Goal: Find specific page/section: Find specific page/section

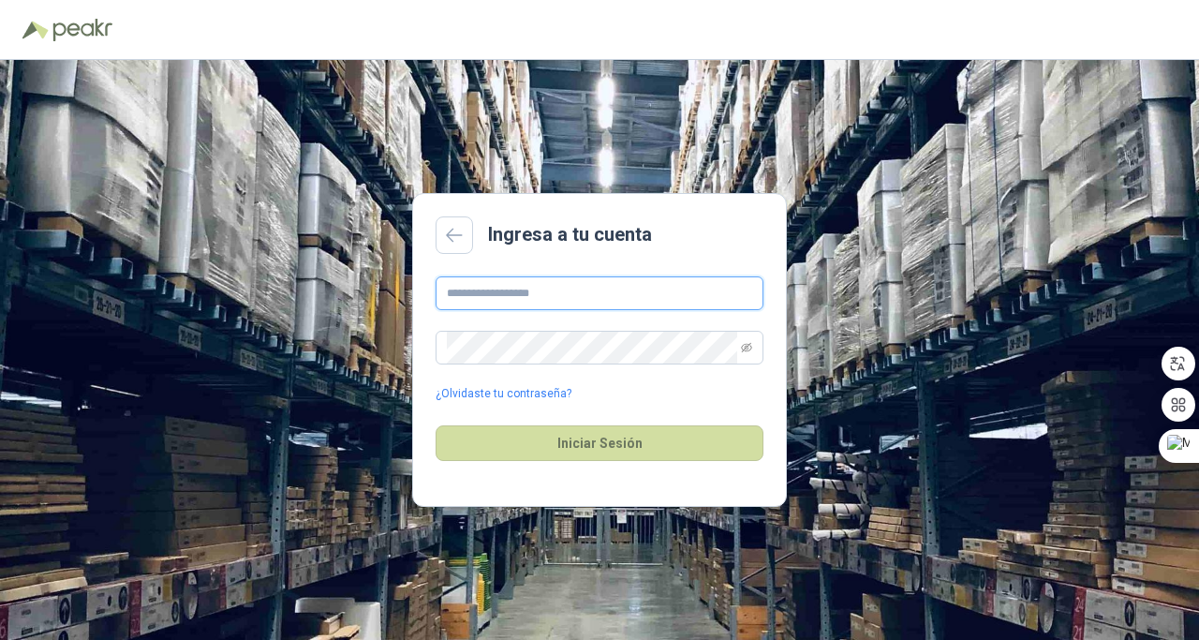
click at [512, 287] on input "text" at bounding box center [599, 293] width 328 height 34
type input "**********"
click at [514, 393] on link "¿Olvidaste tu contraseña?" at bounding box center [503, 394] width 136 height 18
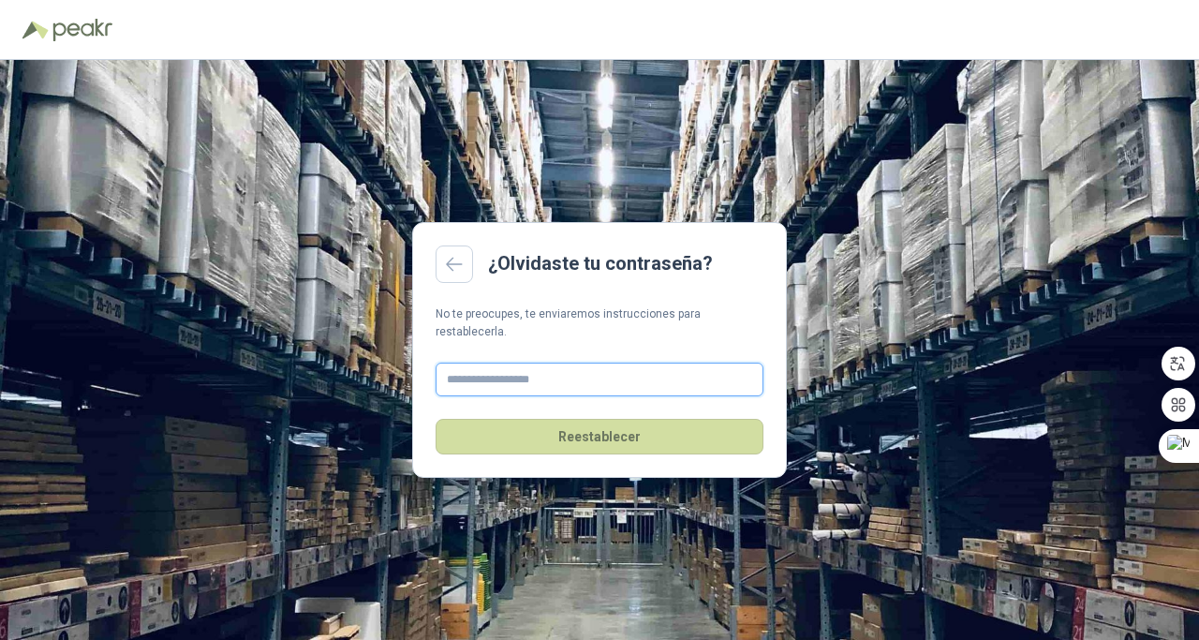
click at [468, 369] on input "text" at bounding box center [599, 379] width 328 height 34
type input "**********"
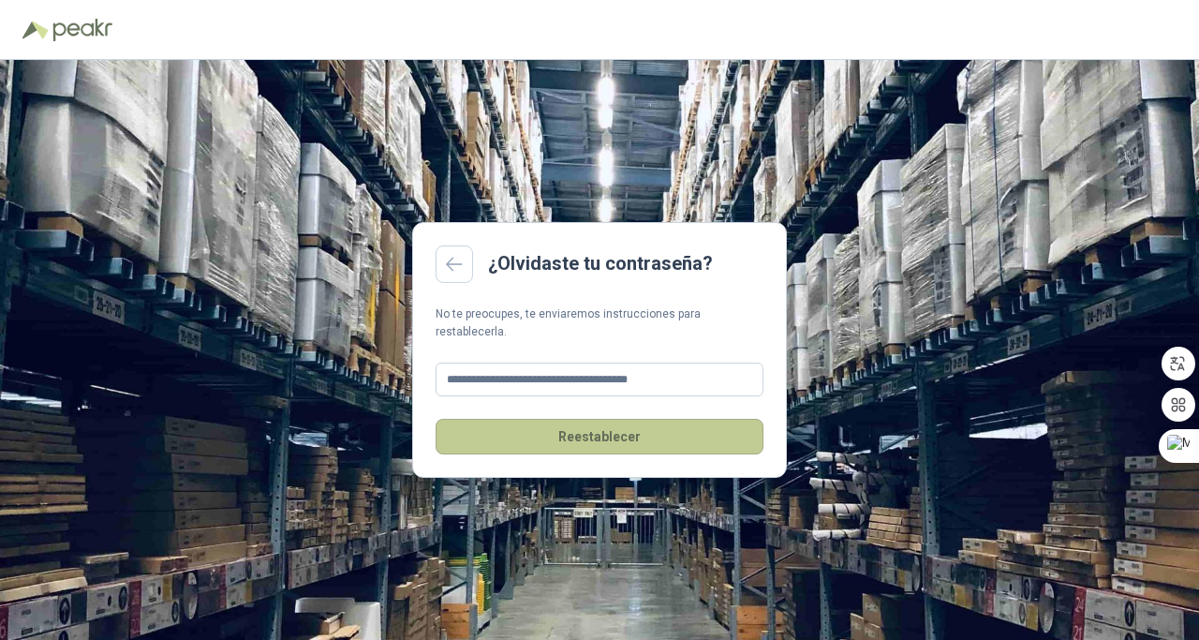
click at [582, 423] on button "Reestablecer" at bounding box center [599, 437] width 328 height 36
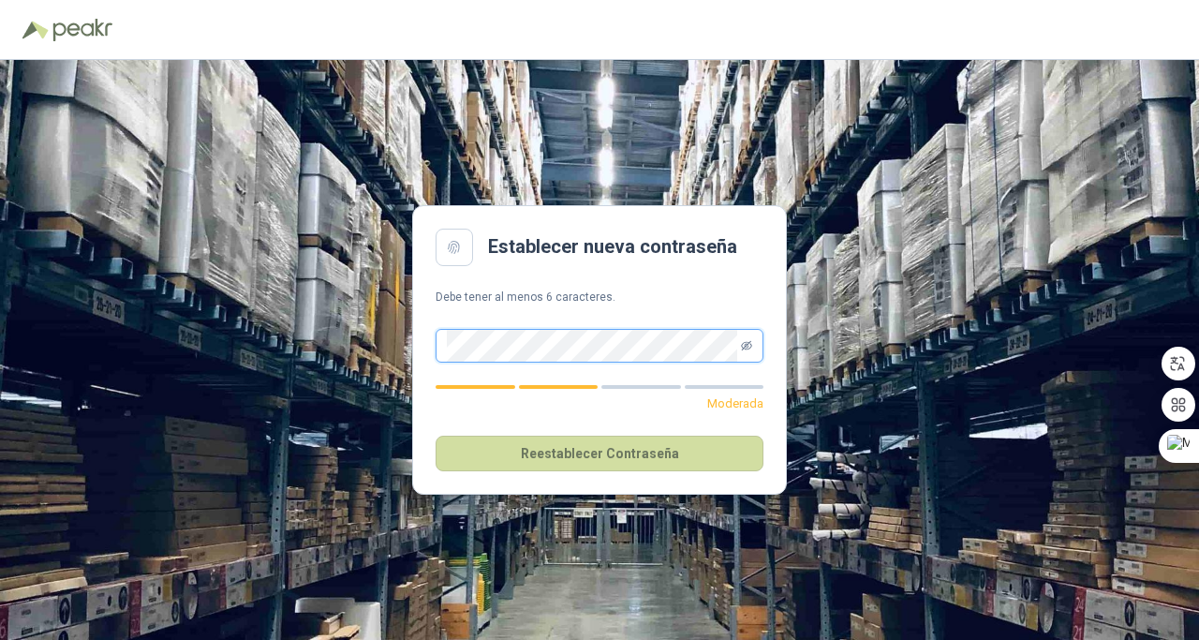
click at [748, 346] on icon "eye-invisible" at bounding box center [746, 345] width 11 height 11
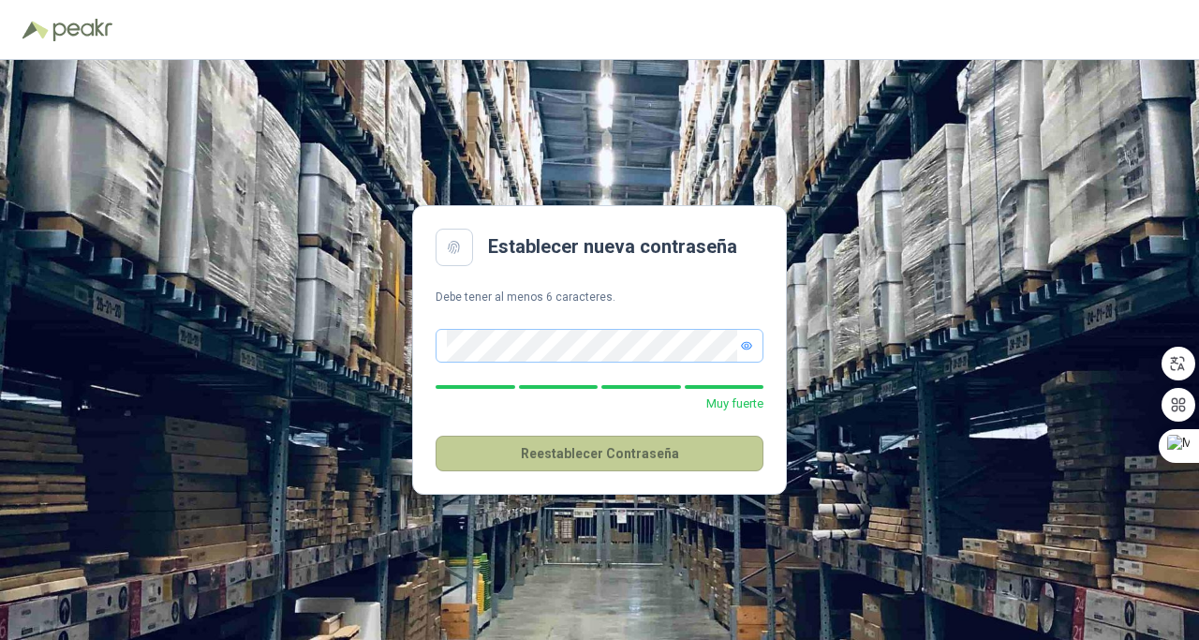
click at [622, 457] on button "Reestablecer Contraseña" at bounding box center [599, 453] width 328 height 36
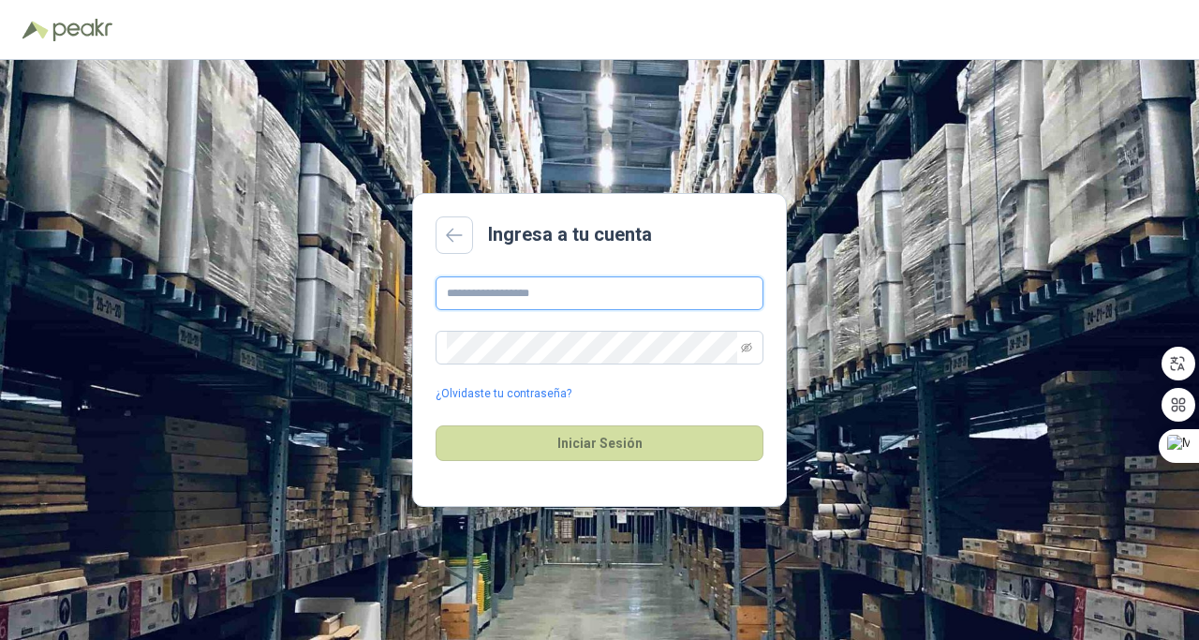
click at [507, 295] on input "text" at bounding box center [599, 293] width 328 height 34
type input "**********"
click at [749, 346] on icon "eye-invisible" at bounding box center [746, 347] width 11 height 11
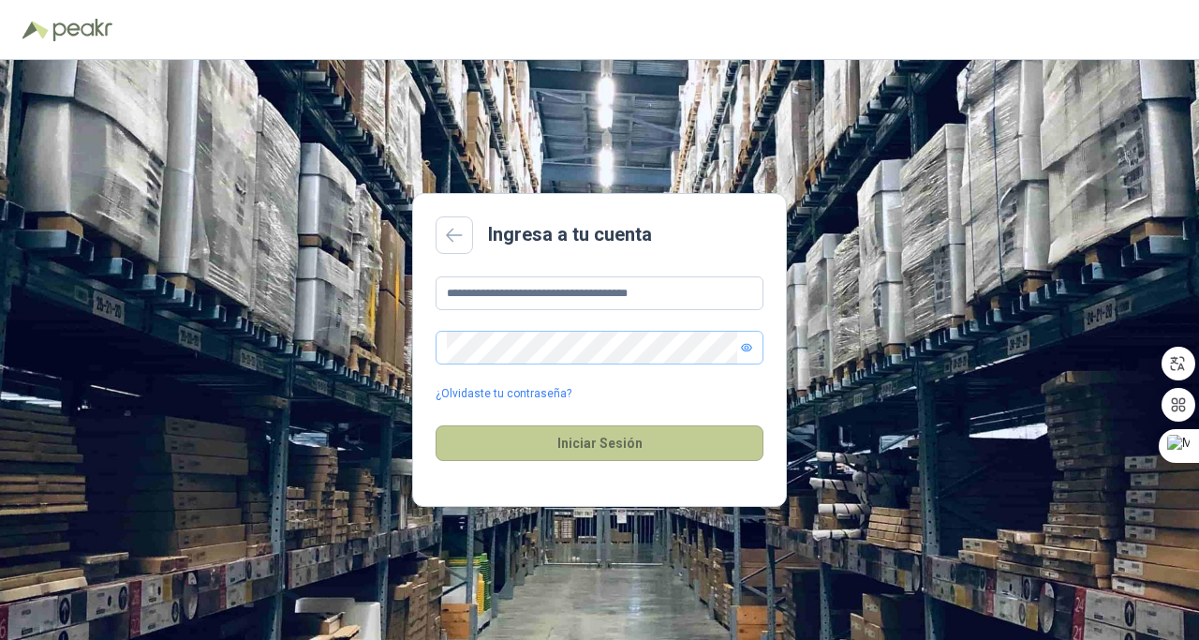
click at [547, 446] on button "Iniciar Sesión" at bounding box center [599, 443] width 328 height 36
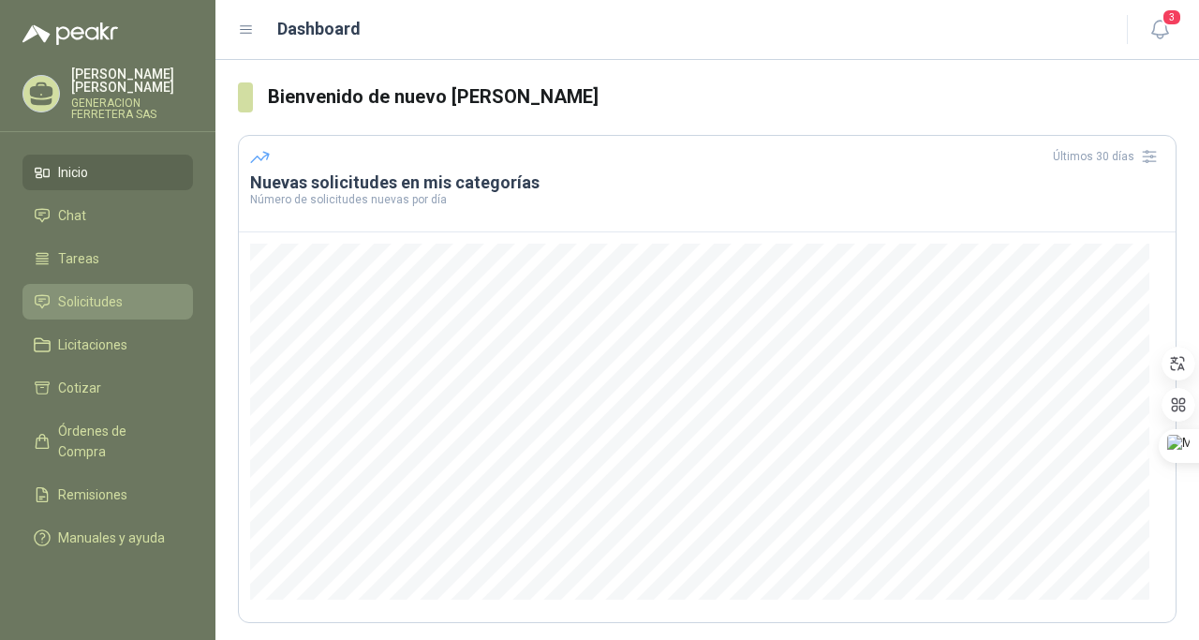
click at [79, 305] on span "Solicitudes" at bounding box center [90, 301] width 65 height 21
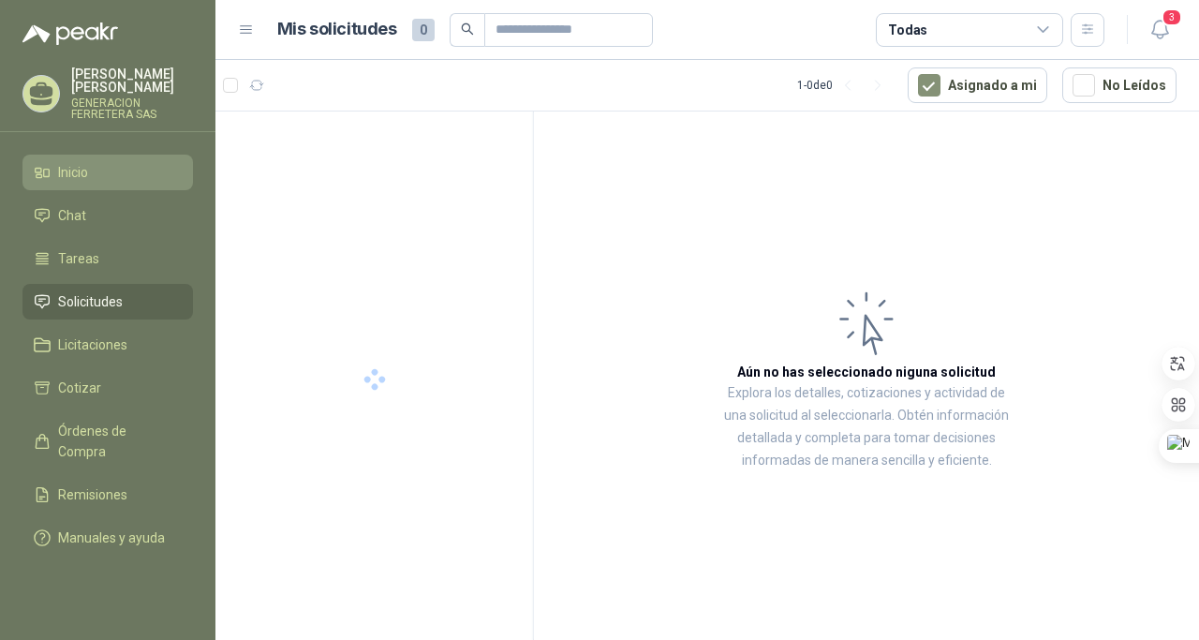
click at [77, 173] on span "Inicio" at bounding box center [73, 172] width 30 height 21
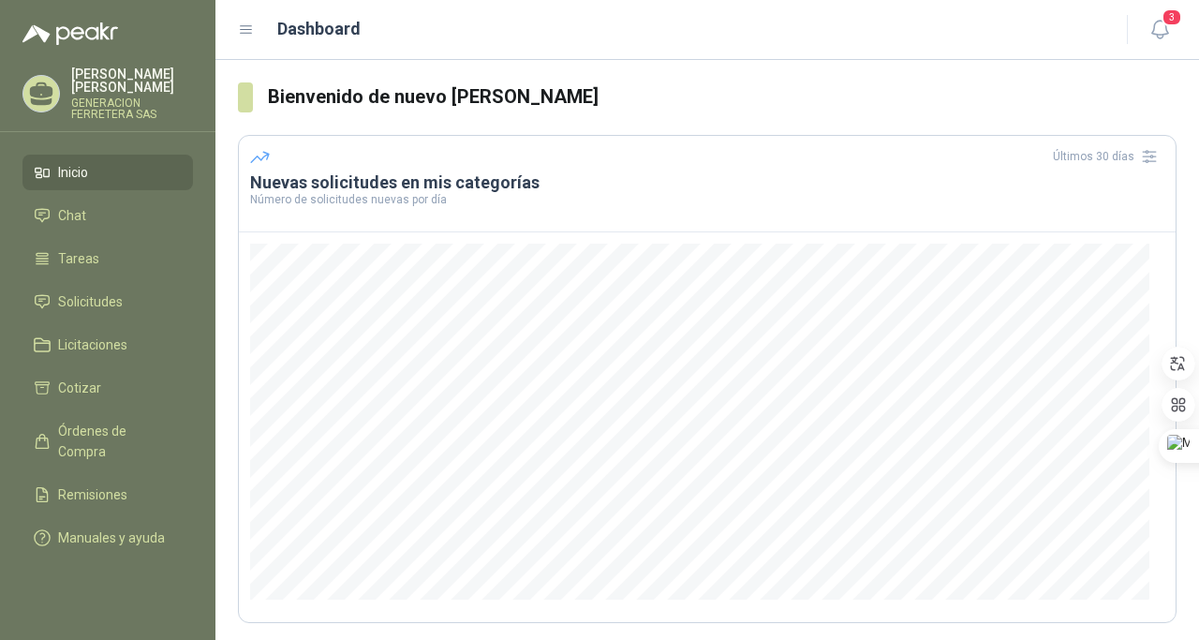
click at [89, 233] on ul "Inicio Chat Tareas Solicitudes Licitaciones Cotizar Órdenes de Compra Remisione…" at bounding box center [107, 359] width 215 height 408
click at [83, 263] on span "Tareas" at bounding box center [78, 258] width 41 height 21
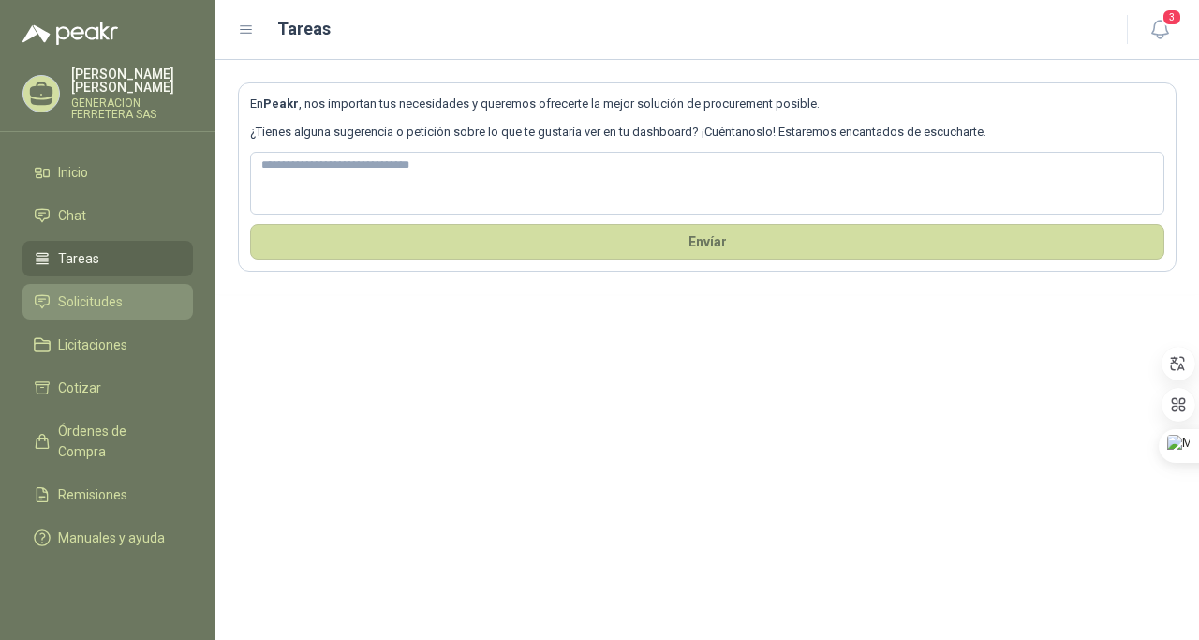
click at [93, 302] on span "Solicitudes" at bounding box center [90, 301] width 65 height 21
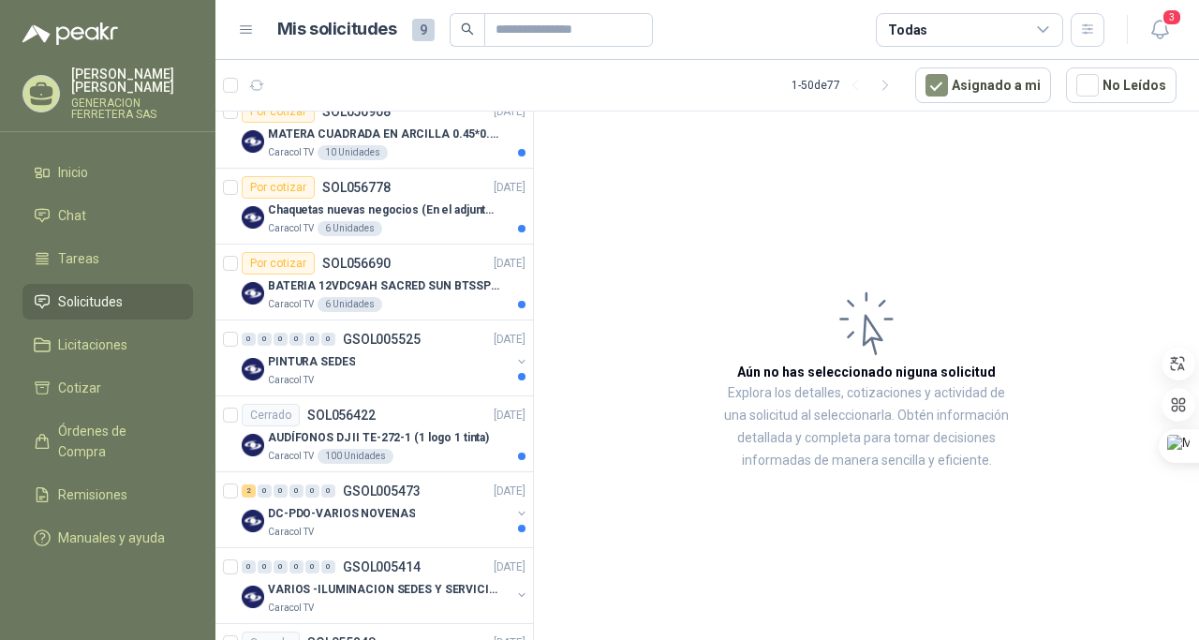
scroll to position [273, 0]
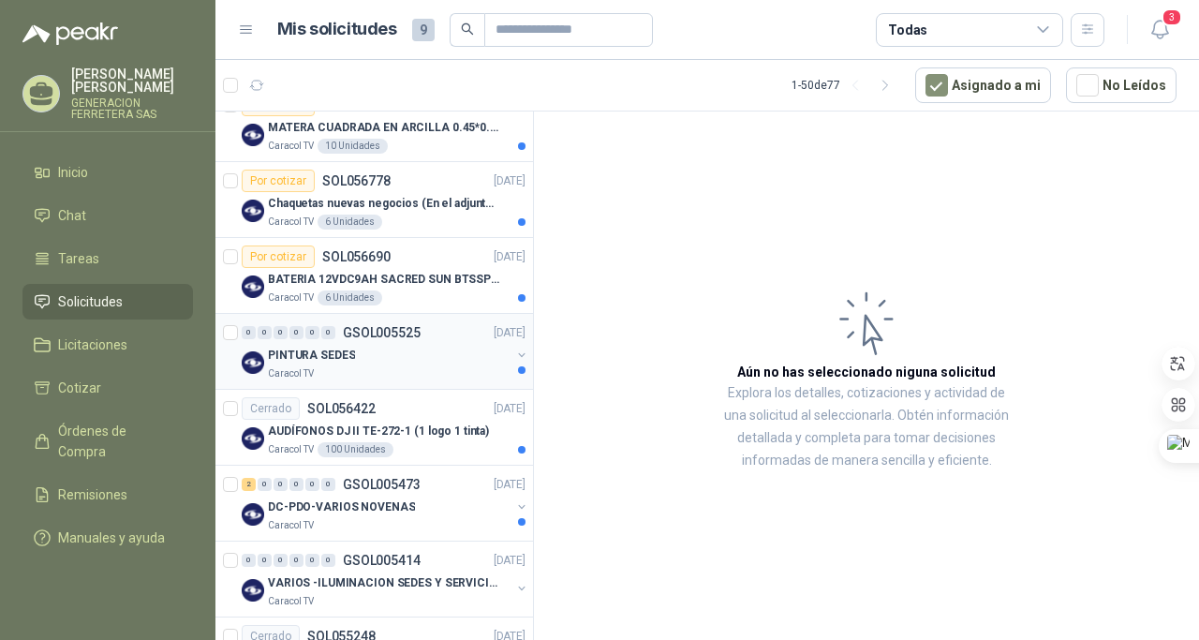
click at [347, 364] on div "PINTURA SEDES" at bounding box center [389, 355] width 243 height 22
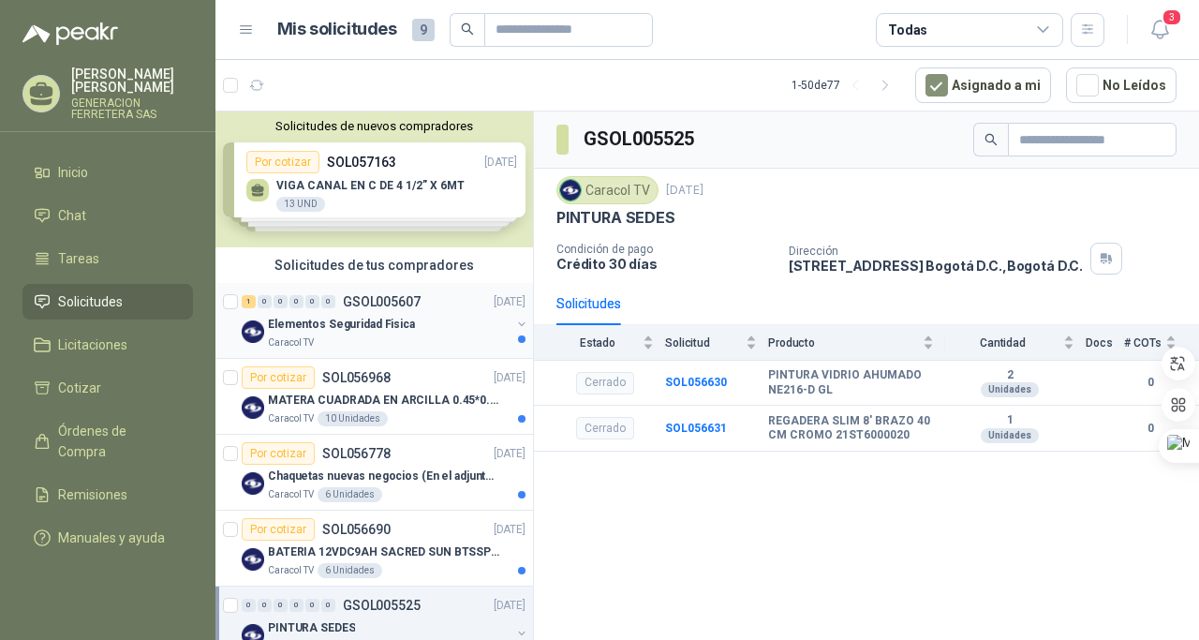
click at [415, 320] on div "Elementos Seguridad Fisica" at bounding box center [389, 324] width 243 height 22
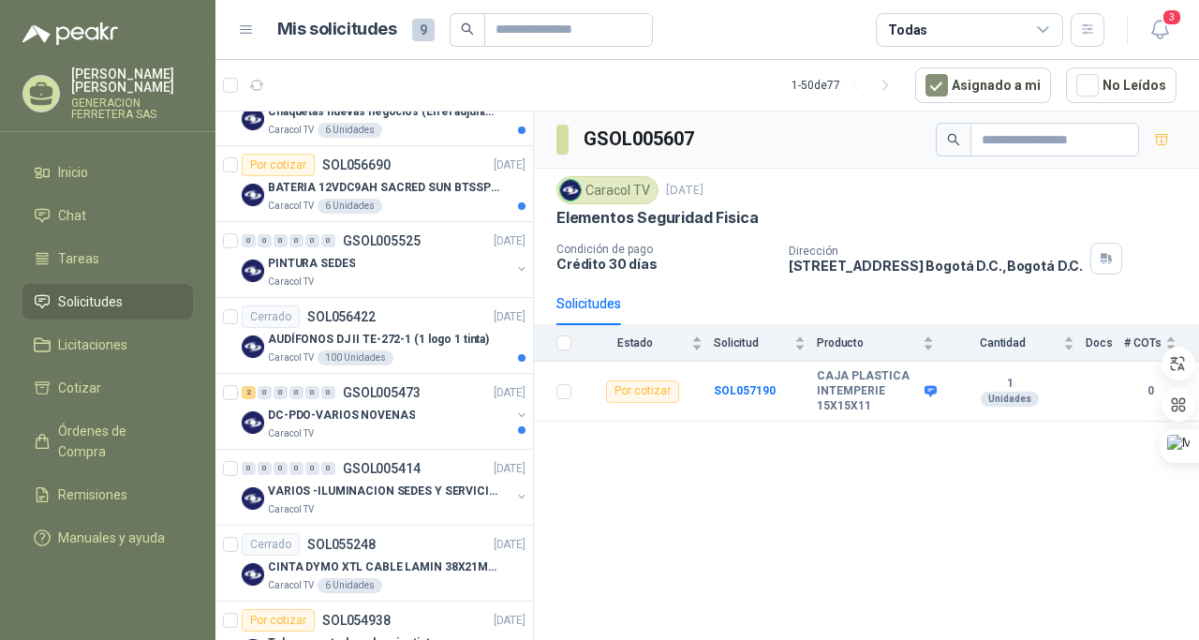
scroll to position [378, 0]
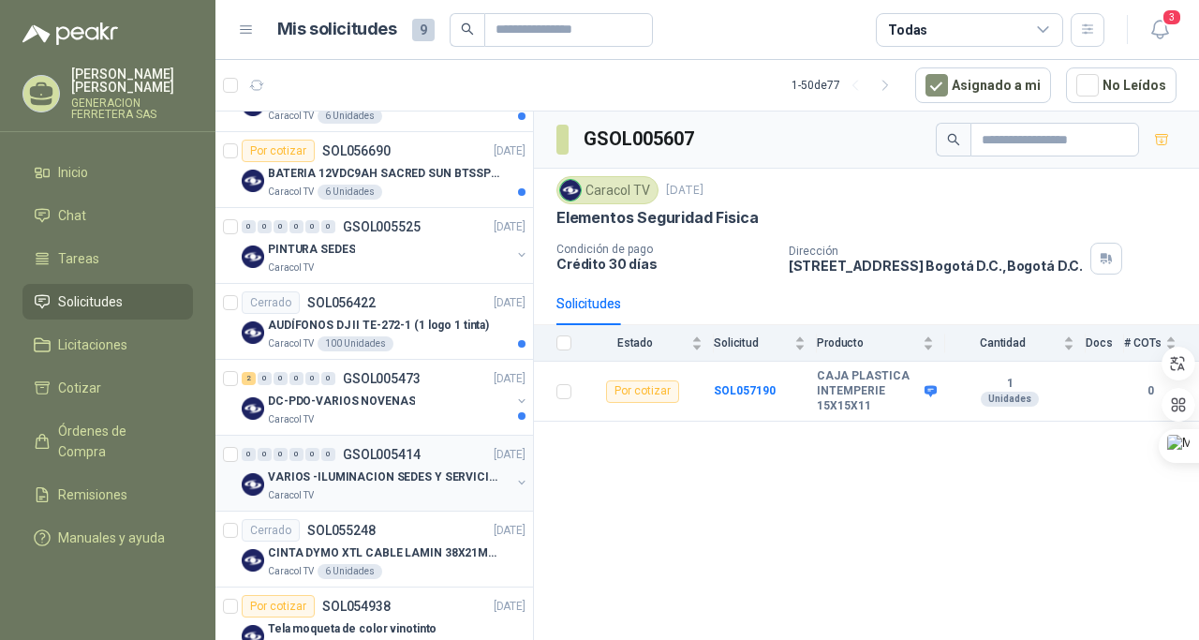
click at [384, 481] on p "VARIOS -ILUMINACION SEDES Y SERVICIOS" at bounding box center [384, 477] width 233 height 18
